Goal: Information Seeking & Learning: Learn about a topic

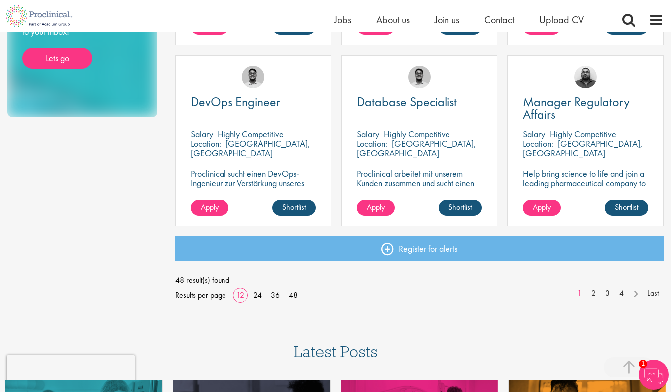
scroll to position [714, 0]
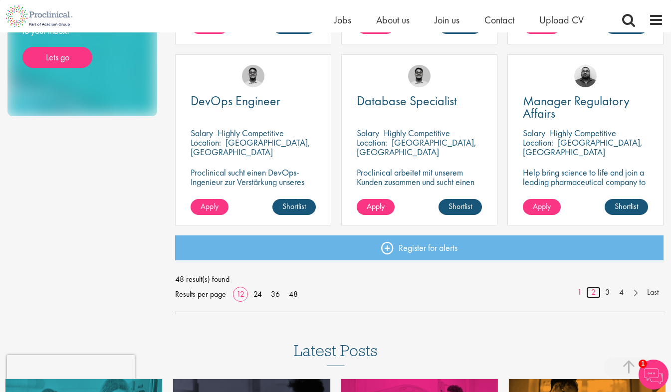
click at [592, 295] on link "2" at bounding box center [594, 292] width 14 height 11
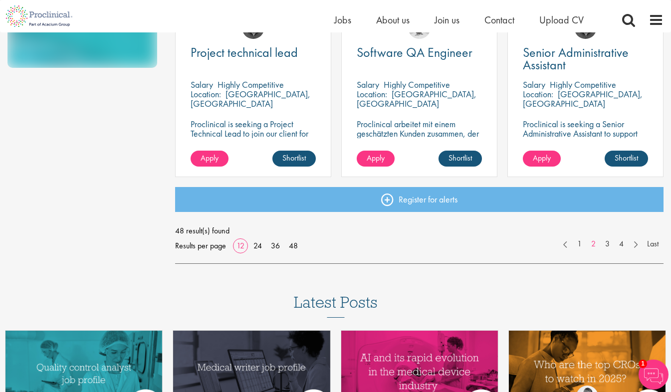
scroll to position [765, 0]
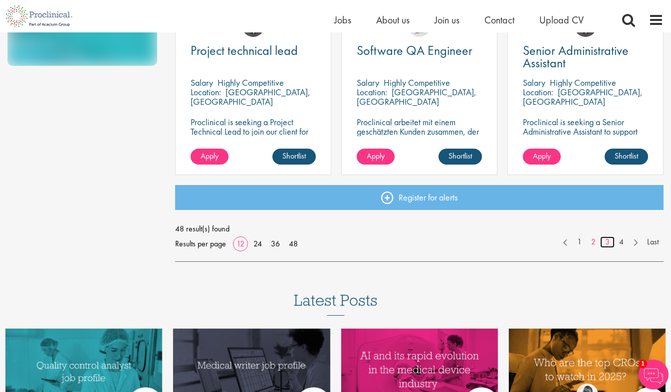
click at [606, 243] on link "3" at bounding box center [608, 242] width 14 height 11
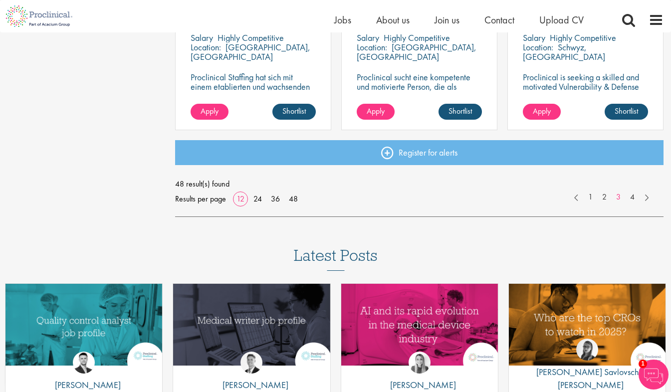
scroll to position [810, 0]
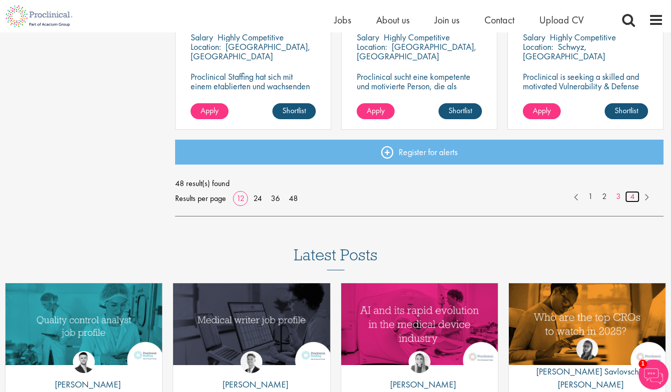
click at [632, 193] on link "4" at bounding box center [632, 196] width 14 height 11
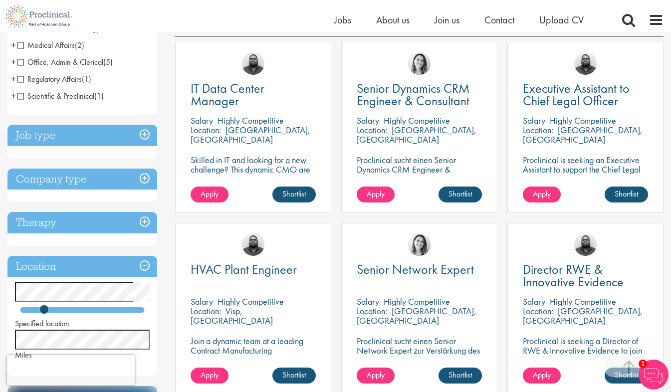
scroll to position [182, 0]
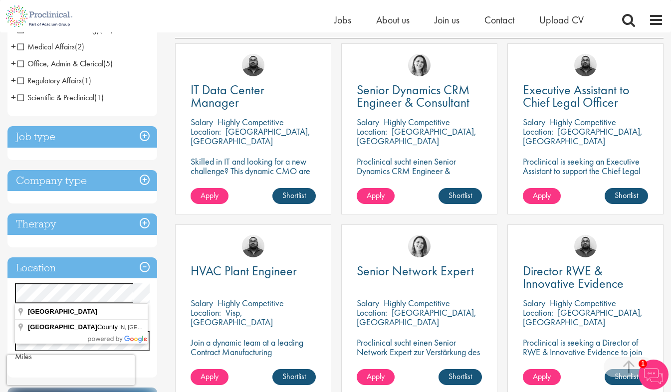
click at [12, 283] on div "Location Specified location Miles" at bounding box center [82, 318] width 150 height 120
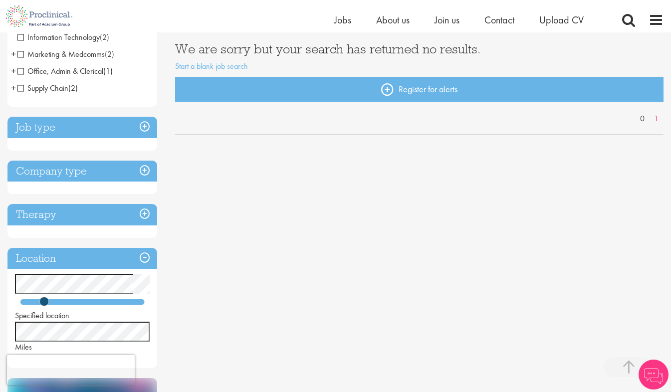
scroll to position [175, 0]
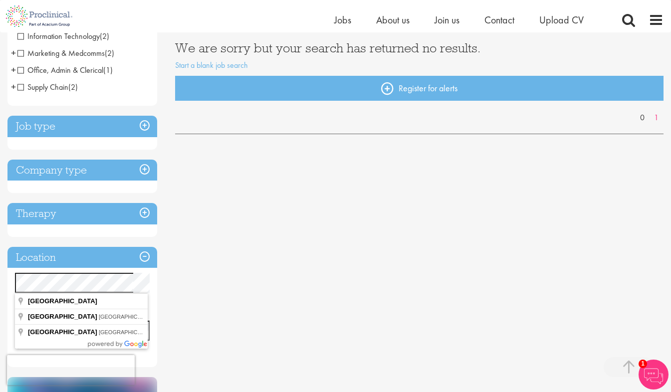
click at [6, 281] on div "You are here: Home > Job search Discipline Business Development (5) - + Sales (…" at bounding box center [335, 247] width 671 height 781
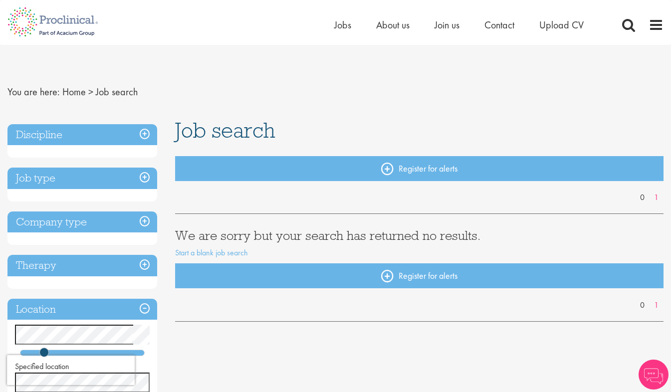
scroll to position [86, 0]
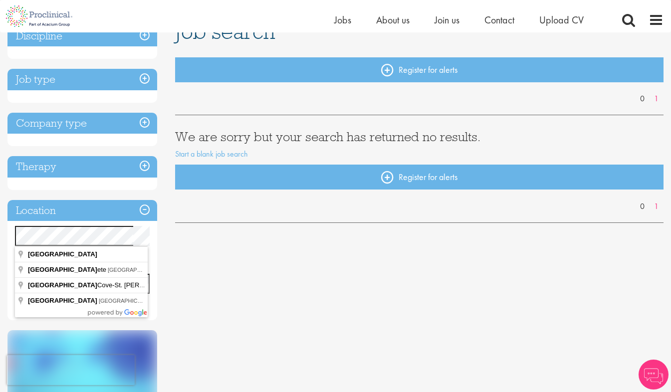
click at [11, 241] on div "Specified location Miles" at bounding box center [82, 265] width 150 height 79
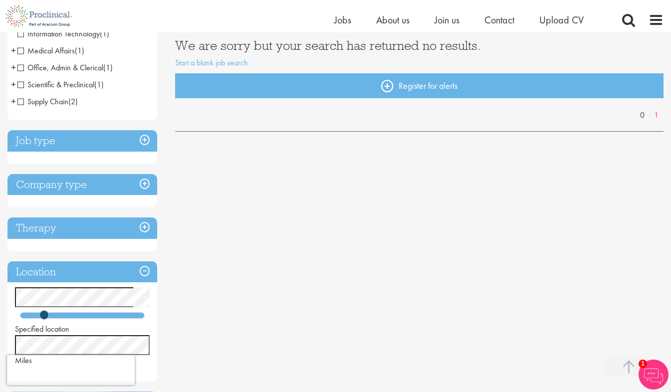
scroll to position [173, 0]
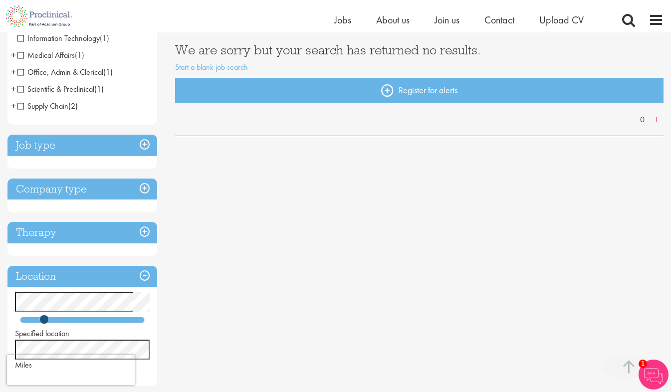
click at [147, 188] on h3 "Company type" at bounding box center [82, 189] width 150 height 21
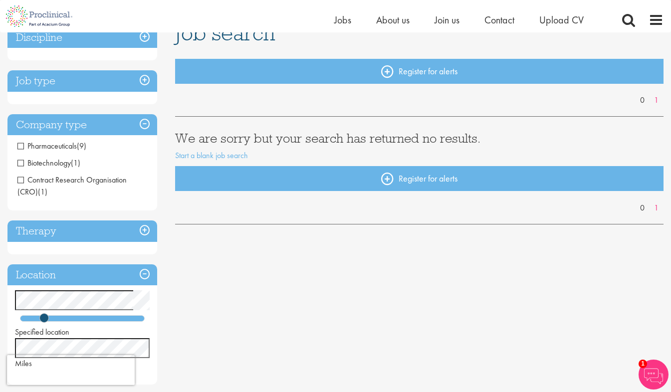
scroll to position [0, 0]
